Goal: Task Accomplishment & Management: Manage account settings

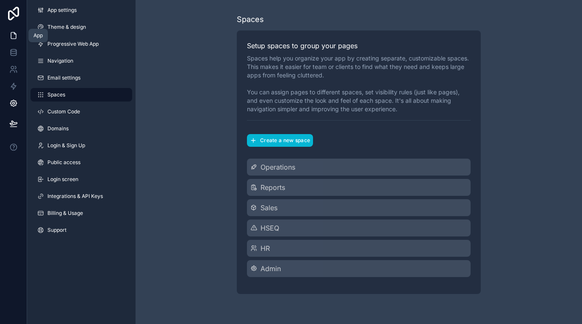
click at [15, 39] on icon at bounding box center [13, 36] width 5 height 6
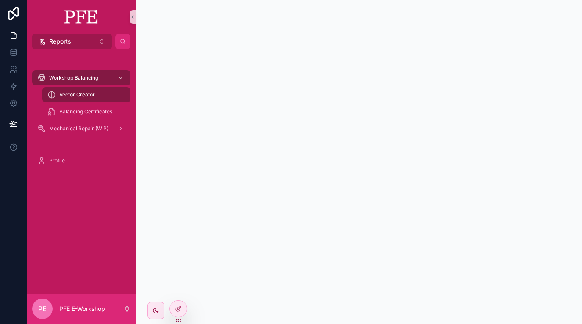
click at [91, 46] on button "Reports Alt 2" at bounding box center [72, 41] width 80 height 15
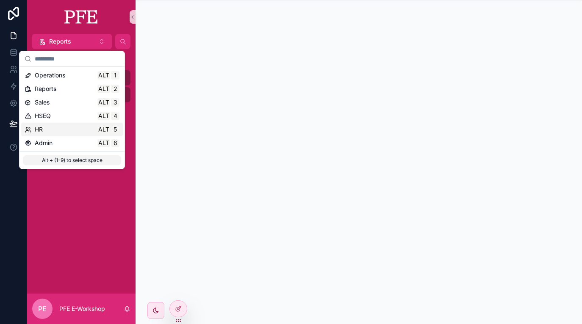
click at [54, 126] on div "HR Alt 5" at bounding box center [72, 129] width 95 height 8
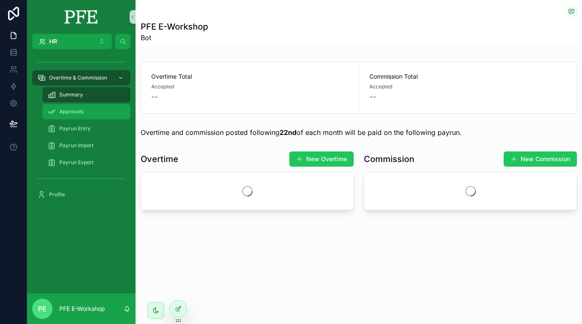
click at [101, 113] on div "Approvals" at bounding box center [86, 112] width 78 height 14
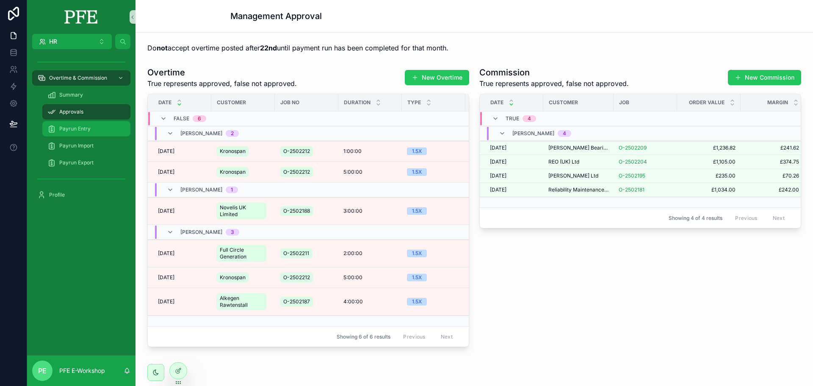
click at [77, 127] on span "Payrun Entry" at bounding box center [74, 128] width 31 height 7
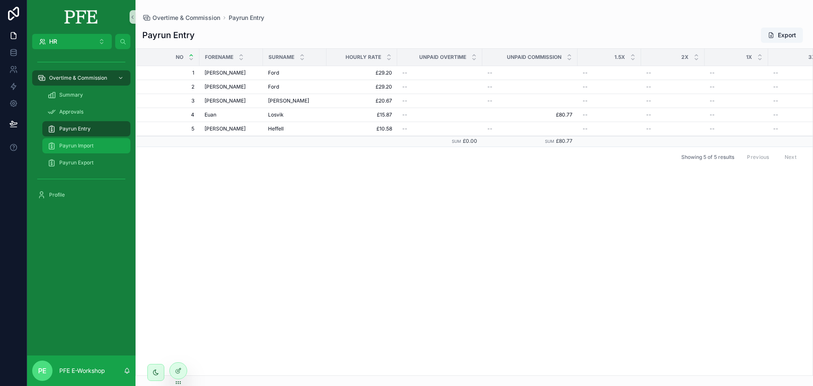
click at [73, 138] on link "Payrun Import" at bounding box center [86, 145] width 88 height 15
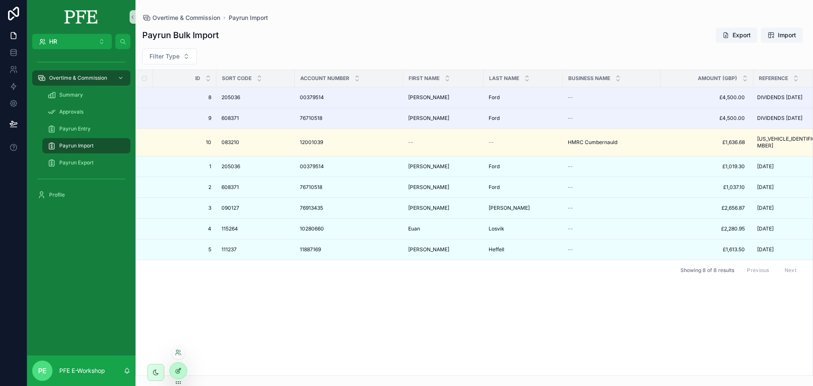
click at [178, 324] on icon at bounding box center [178, 370] width 7 height 7
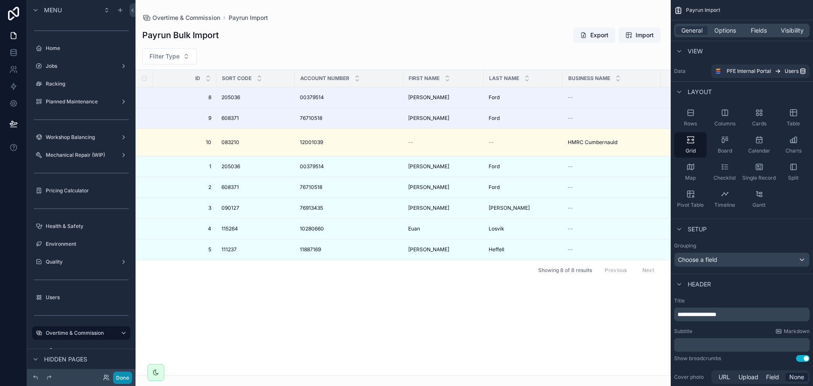
click at [120, 324] on button "Done" at bounding box center [122, 377] width 19 height 12
